Goal: Transaction & Acquisition: Download file/media

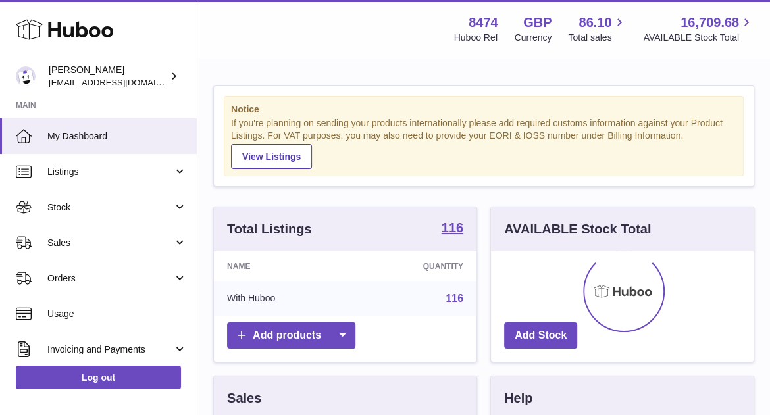
scroll to position [205, 263]
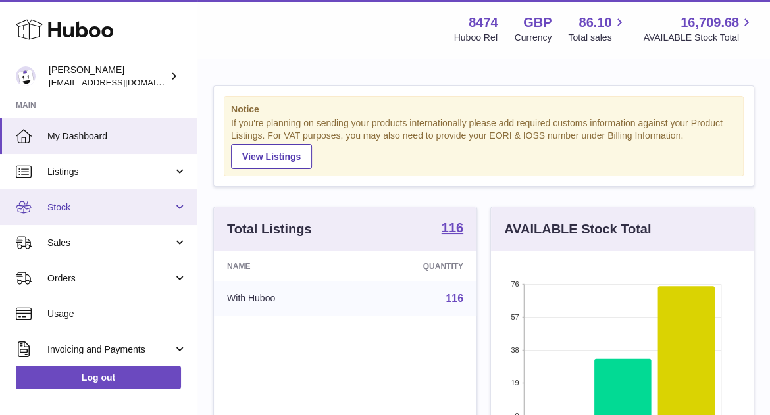
click at [86, 203] on span "Stock" at bounding box center [110, 207] width 126 height 13
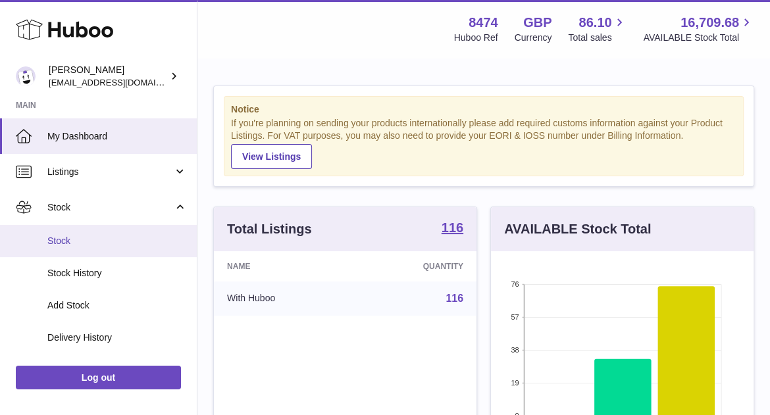
click at [66, 240] on span "Stock" at bounding box center [117, 241] width 140 height 13
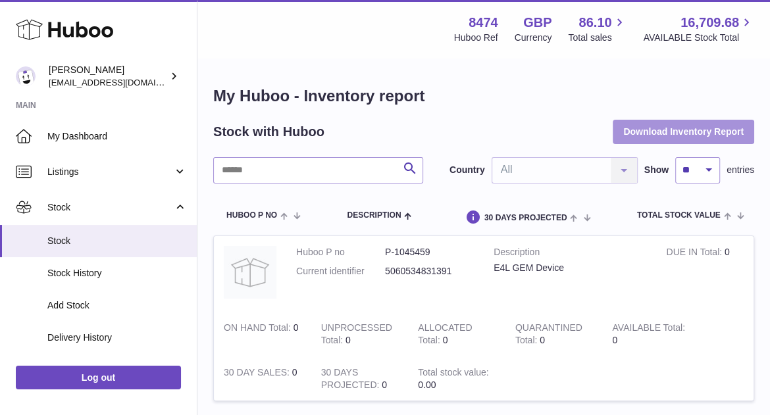
click at [652, 129] on button "Download Inventory Report" at bounding box center [683, 132] width 141 height 24
